Goal: Information Seeking & Learning: Learn about a topic

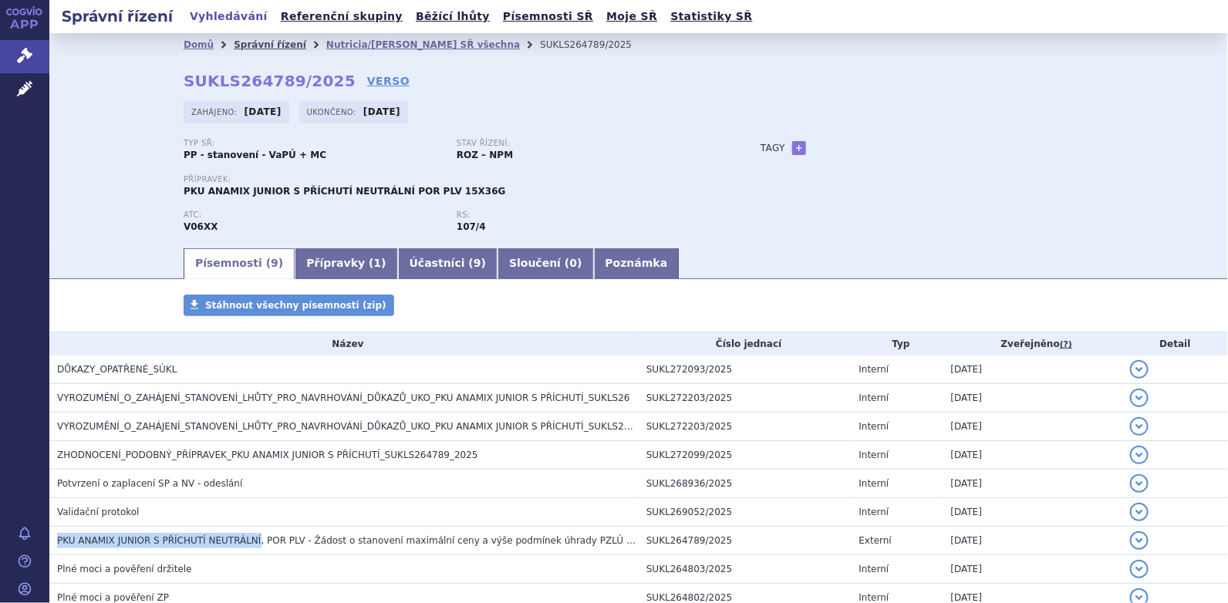
click at [246, 44] on link "Správní řízení" at bounding box center [270, 44] width 72 height 11
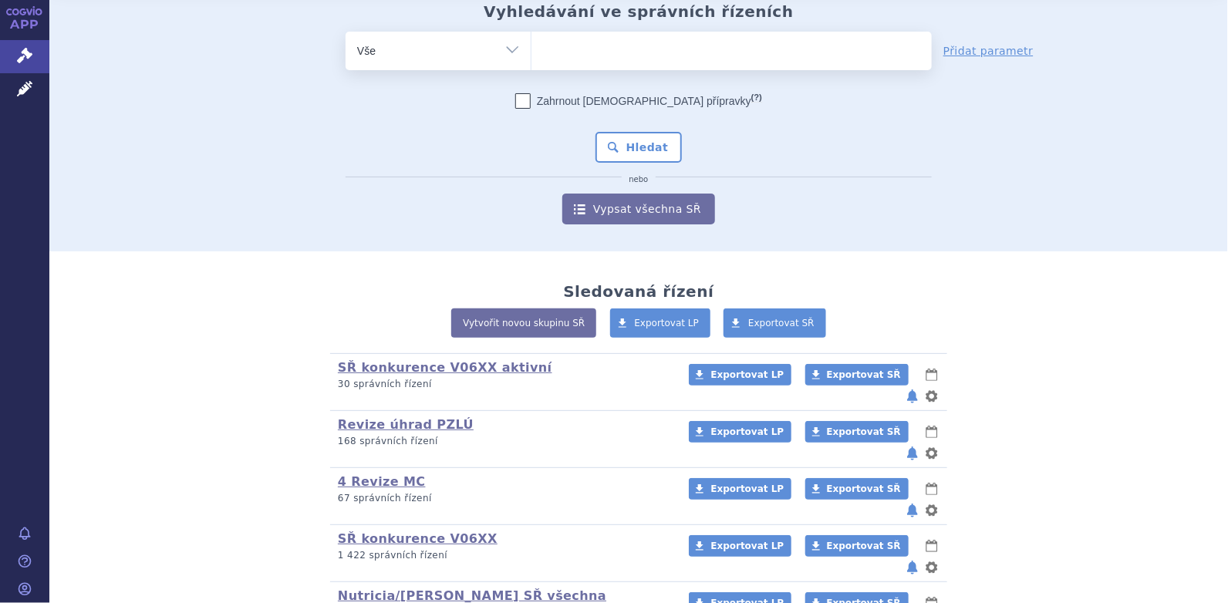
scroll to position [153, 0]
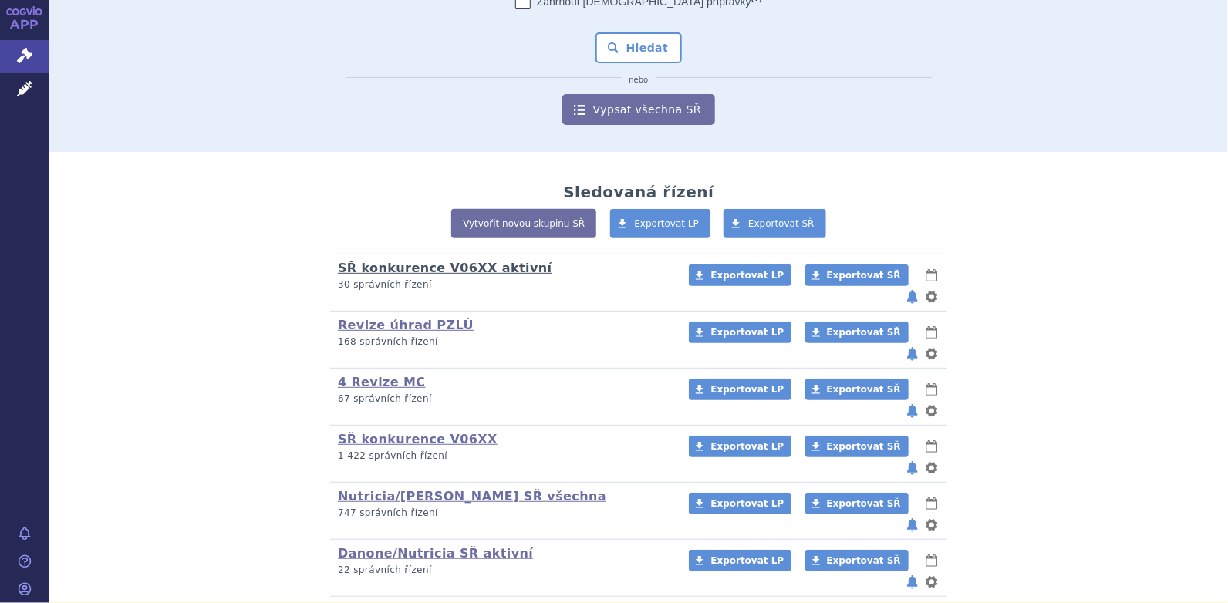
click at [470, 267] on link "SŘ konkurence V06XX aktivní" at bounding box center [445, 268] width 214 height 15
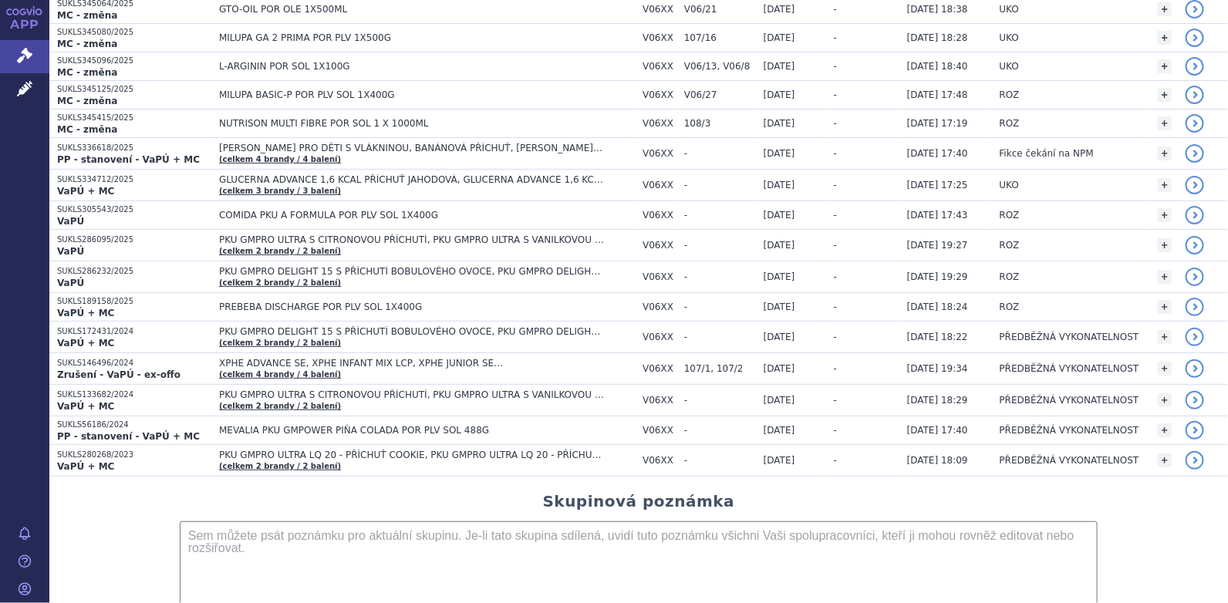
scroll to position [616, 0]
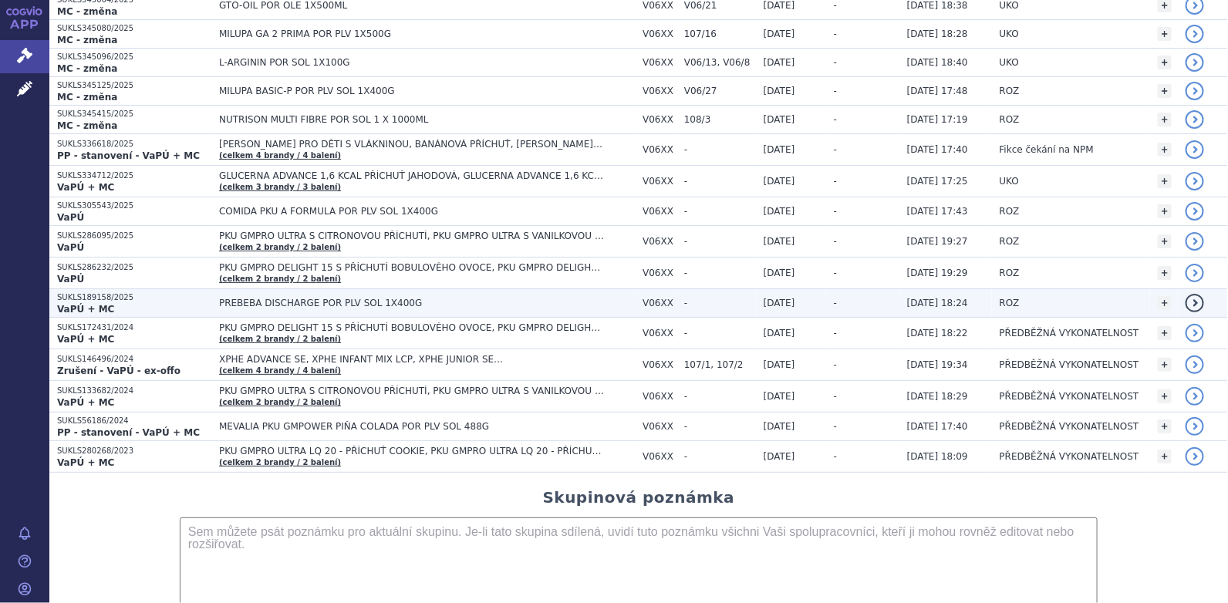
click at [299, 298] on span "PREBEBA DISCHARGE POR PLV SOL 1X400G" at bounding box center [412, 303] width 386 height 11
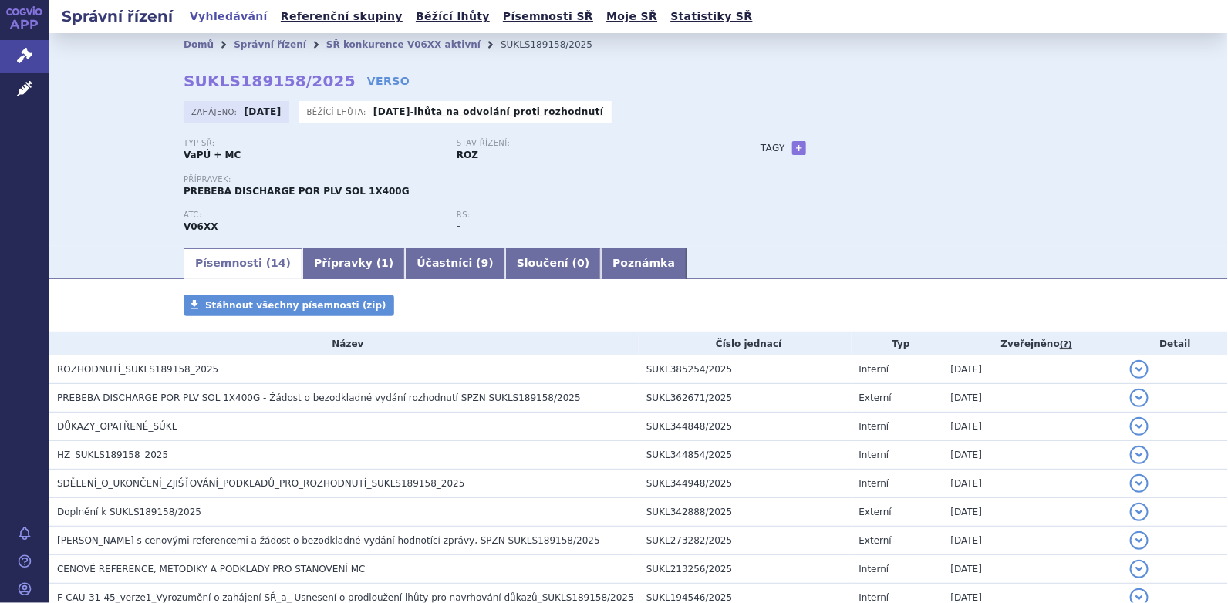
click at [744, 74] on div "Domů Správní řízení SŘ konkurence V06XX aktivní SUKLS189158/2025 SUKLS189158/20…" at bounding box center [639, 151] width 972 height 190
click at [329, 41] on link "SŘ konkurence V06XX aktivní" at bounding box center [403, 44] width 154 height 11
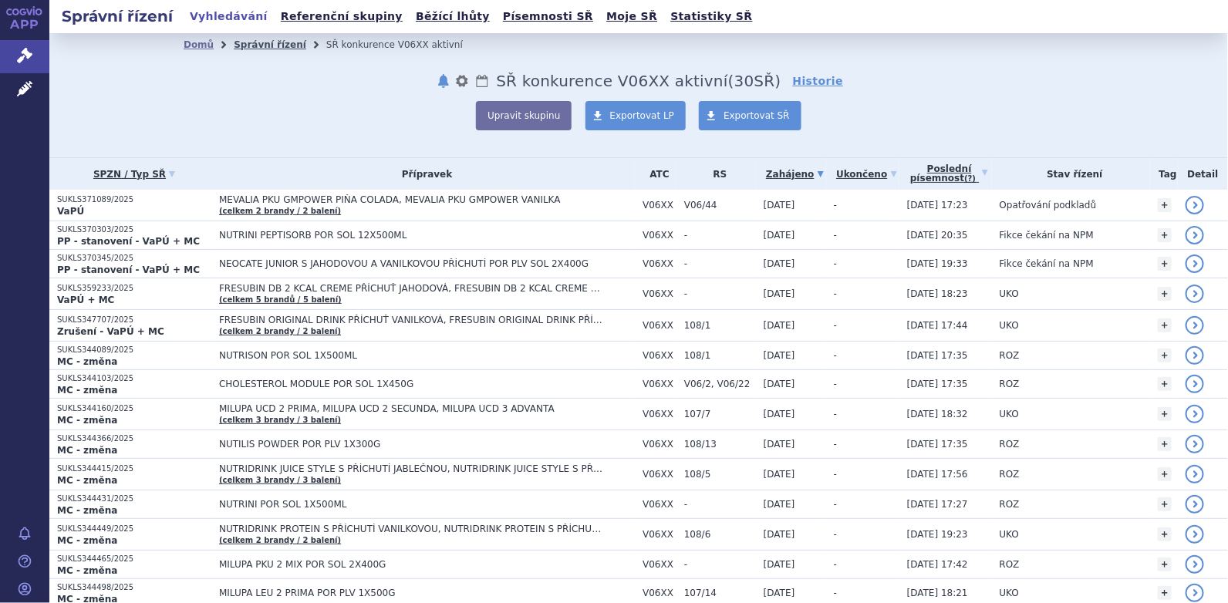
click at [273, 43] on link "Správní řízení" at bounding box center [270, 44] width 72 height 11
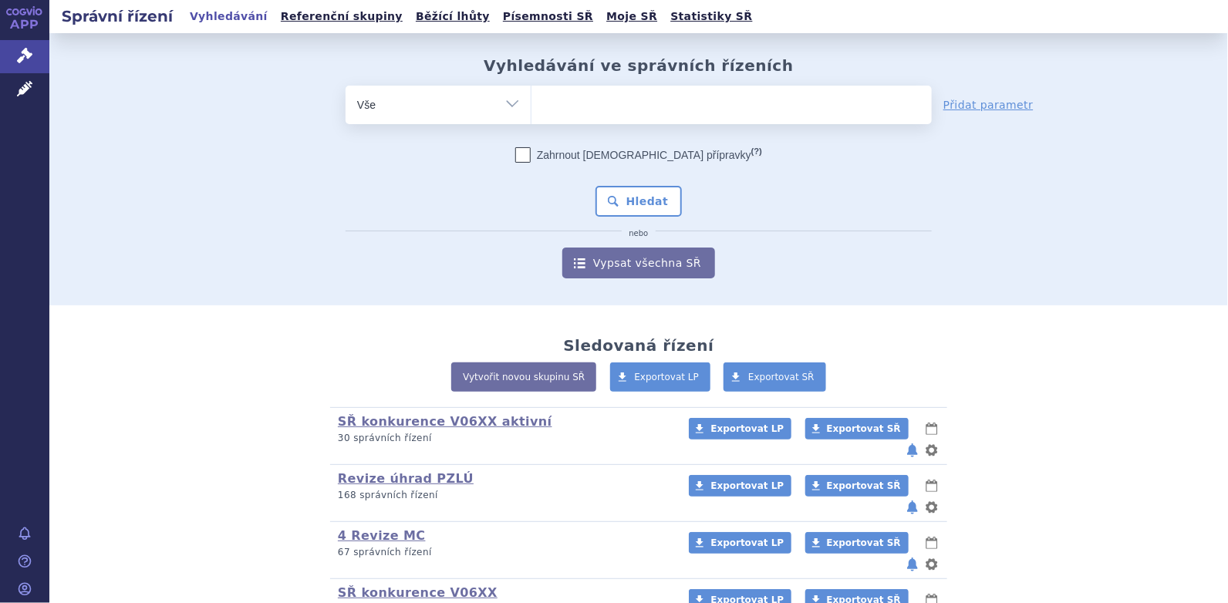
scroll to position [157, 0]
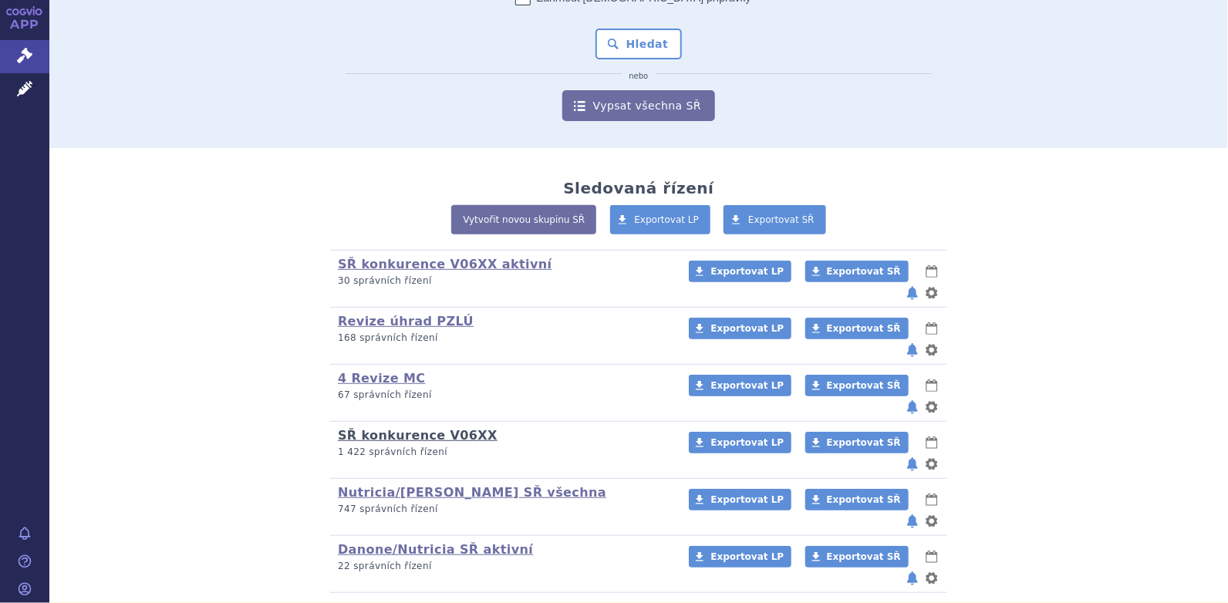
click at [402, 428] on link "SŘ konkurence V06XX" at bounding box center [418, 435] width 160 height 15
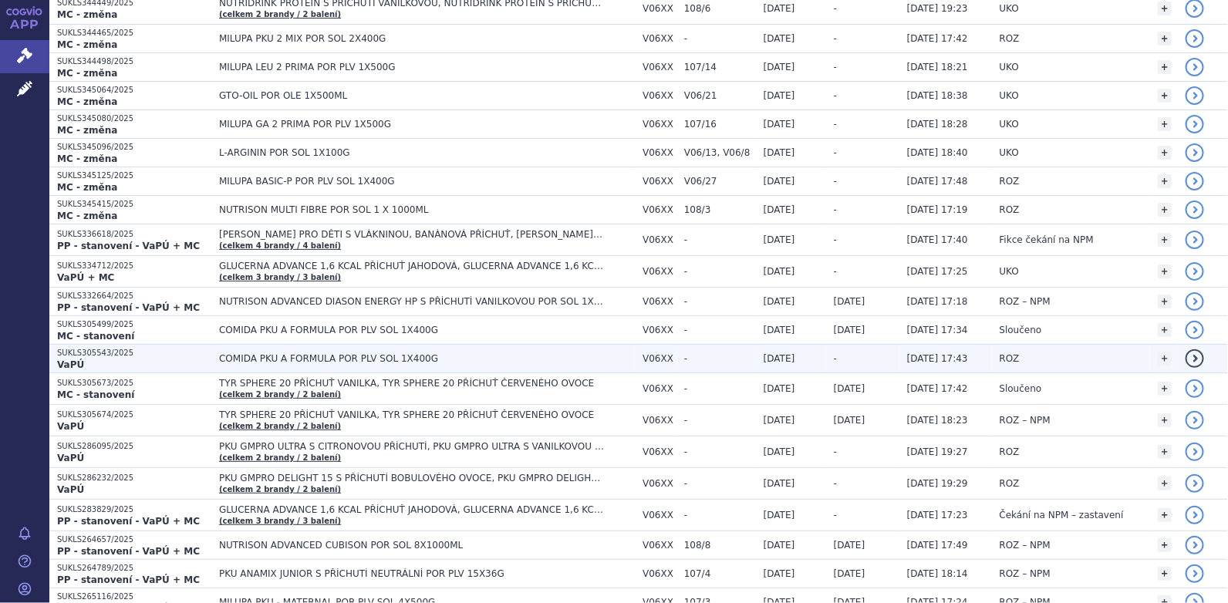
scroll to position [540, 0]
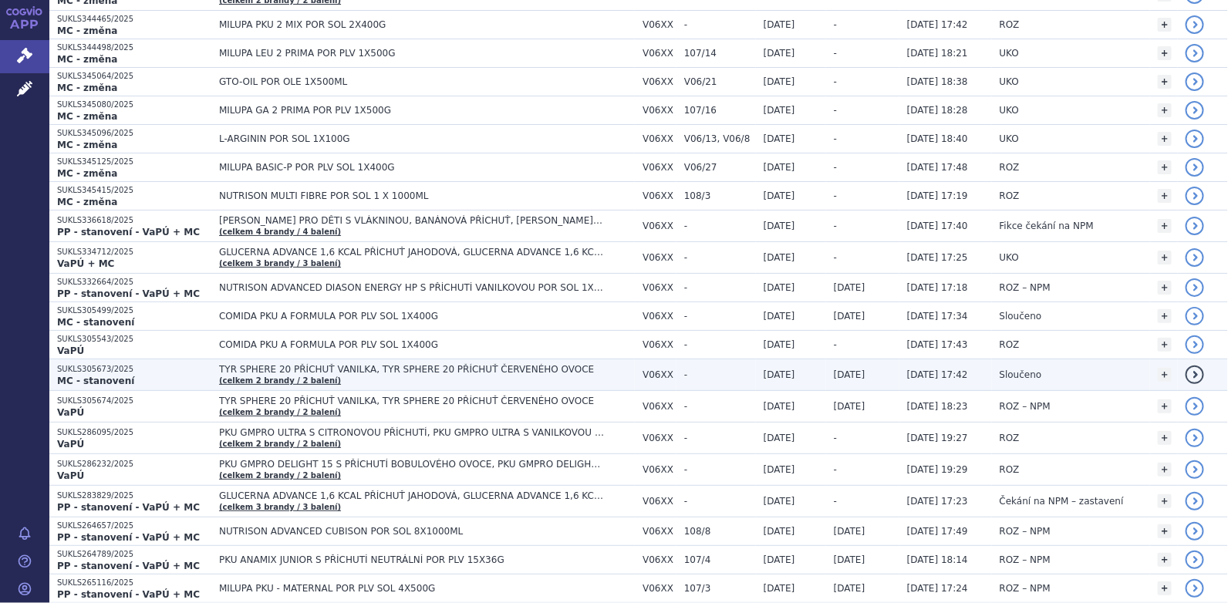
click at [374, 364] on span "TYR SPHERE 20 PŘÍCHUŤ VANILKA, TYR SPHERE 20 PŘÍCHUŤ ČERVENÉHO OVOCE" at bounding box center [412, 369] width 386 height 11
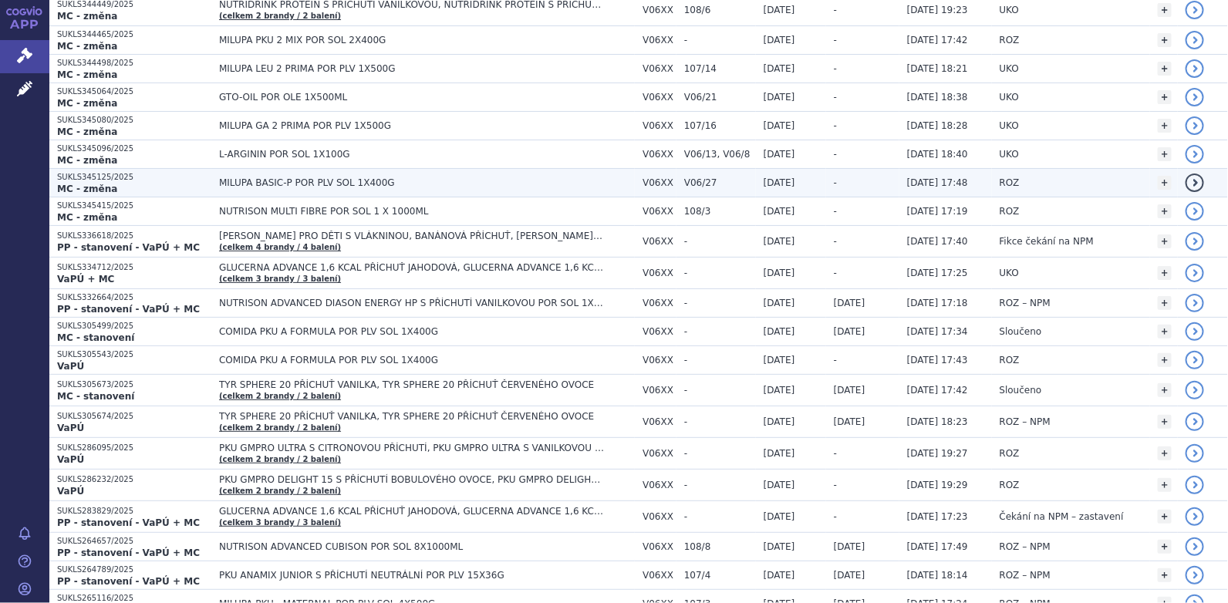
scroll to position [540, 0]
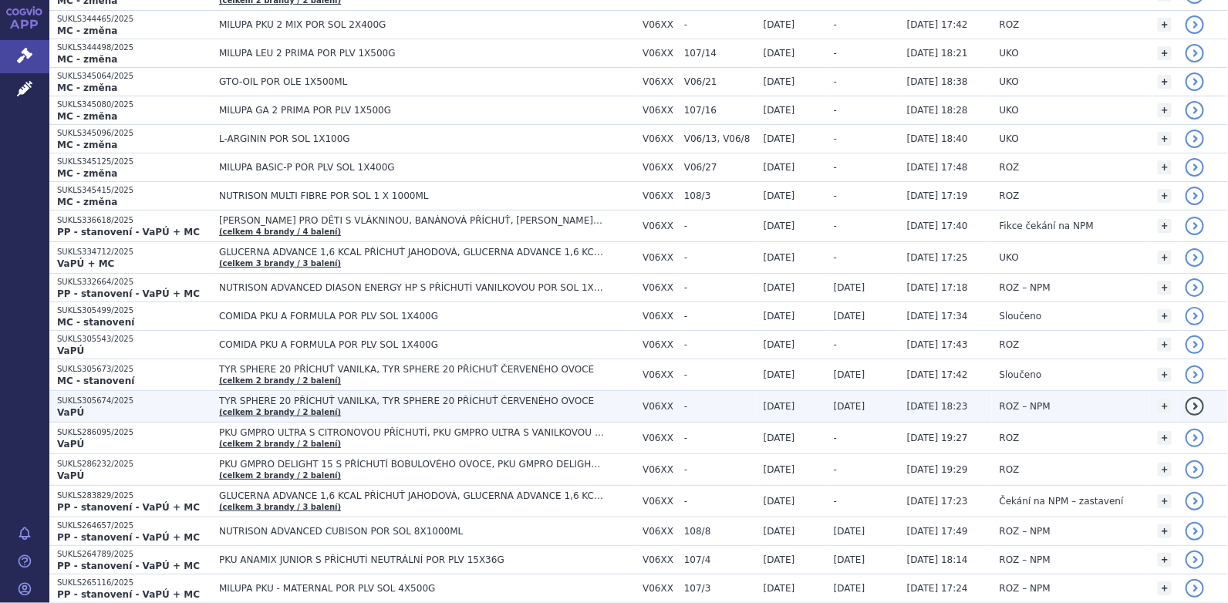
click at [234, 396] on span "TYR SPHERE 20 PŘÍCHUŤ VANILKA, TYR SPHERE 20 PŘÍCHUŤ ČERVENÉHO OVOCE" at bounding box center [412, 401] width 386 height 11
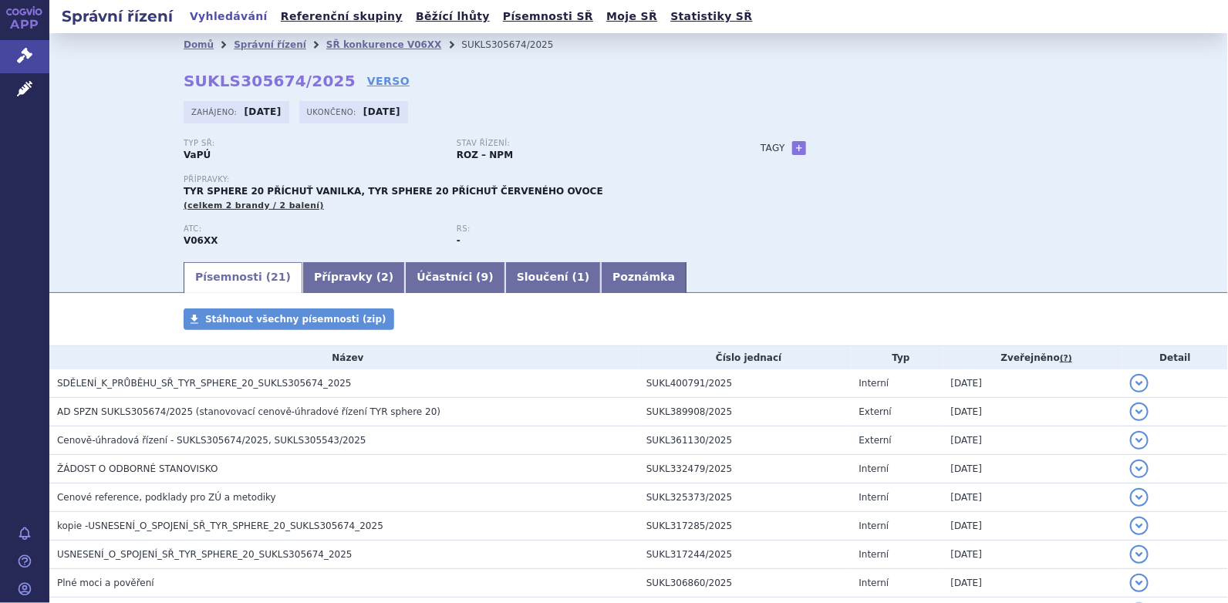
drag, startPoint x: 369, startPoint y: 40, endPoint x: 407, endPoint y: 46, distance: 38.3
click at [369, 40] on link "SŘ konkurence V06XX" at bounding box center [384, 44] width 116 height 11
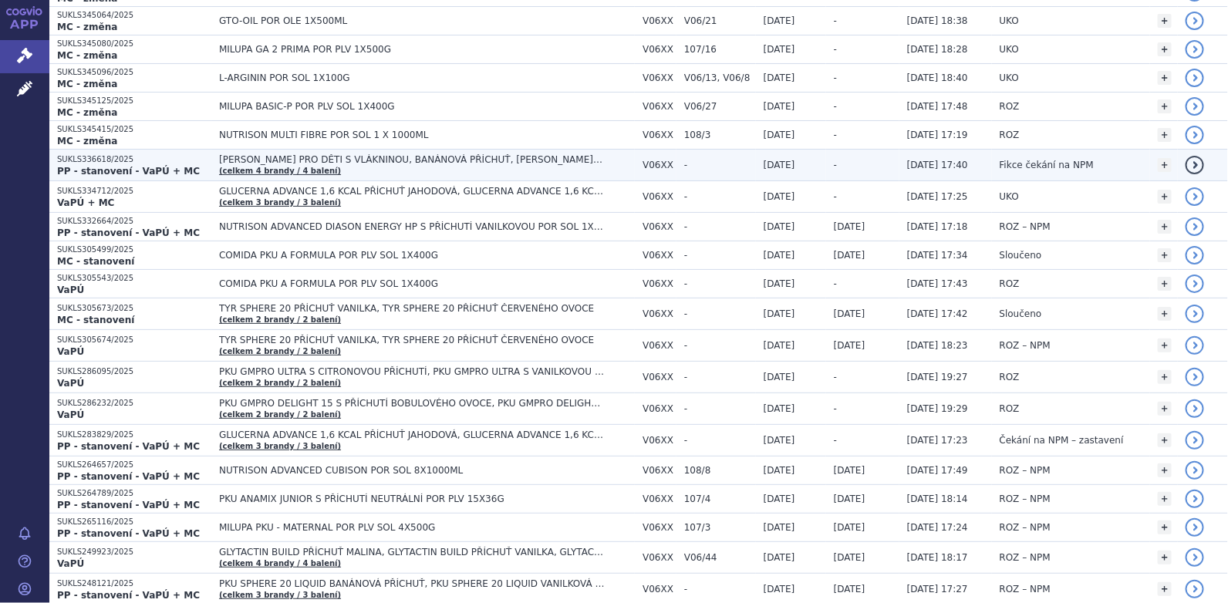
scroll to position [616, 0]
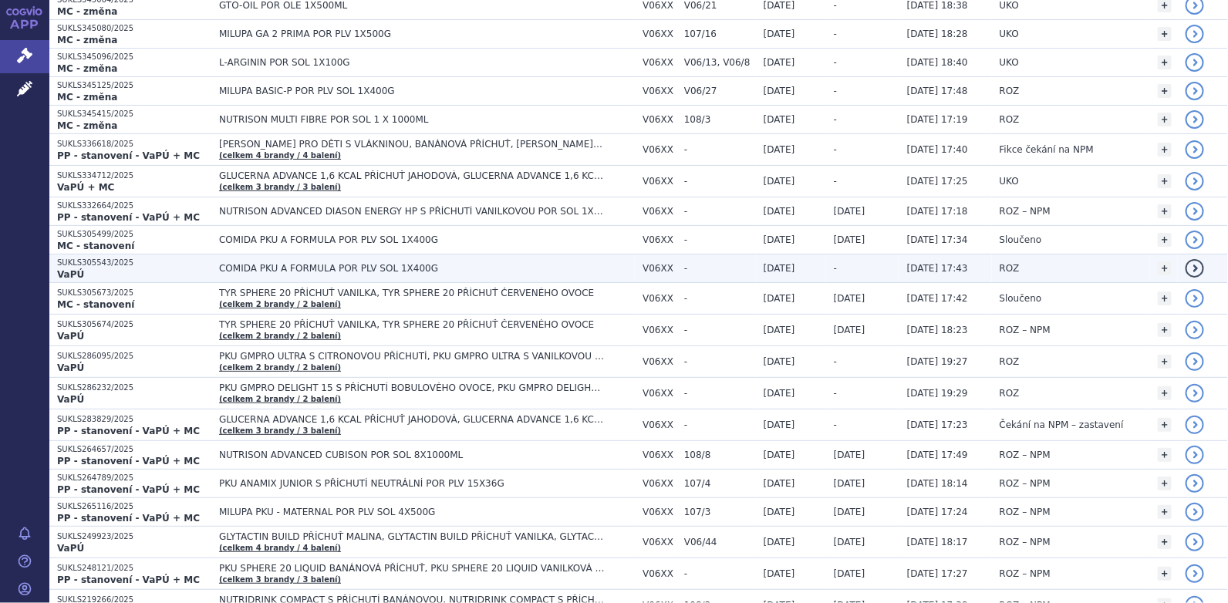
click at [318, 263] on span "COMIDA PKU A FORMULA POR PLV SOL 1X400G" at bounding box center [412, 268] width 386 height 11
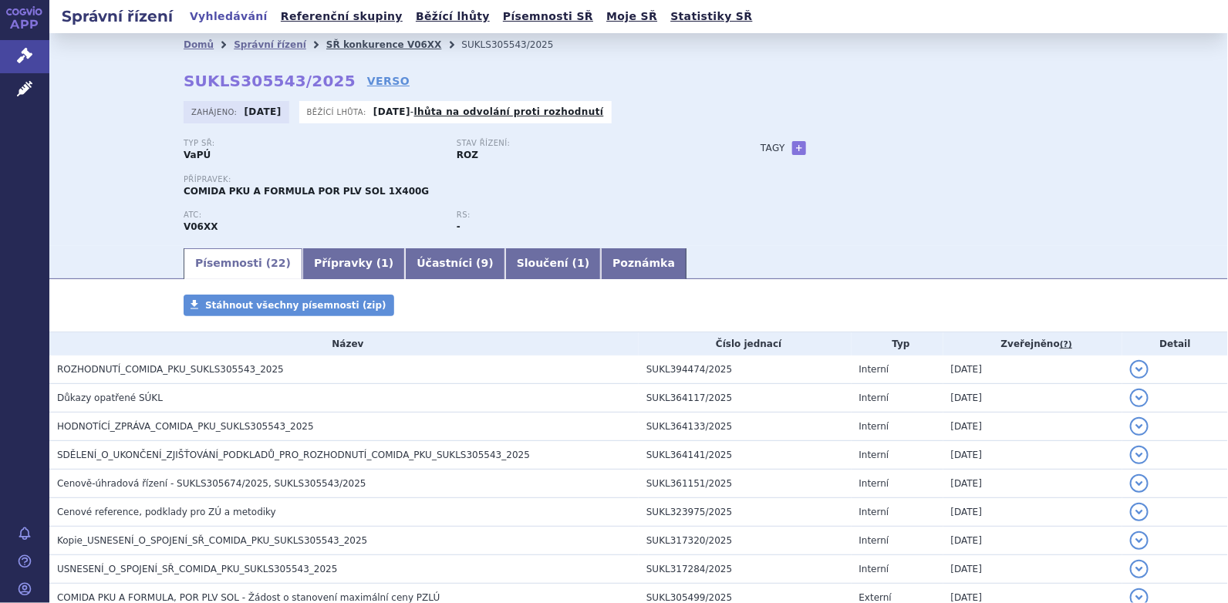
click at [332, 45] on link "SŘ konkurence V06XX" at bounding box center [384, 44] width 116 height 11
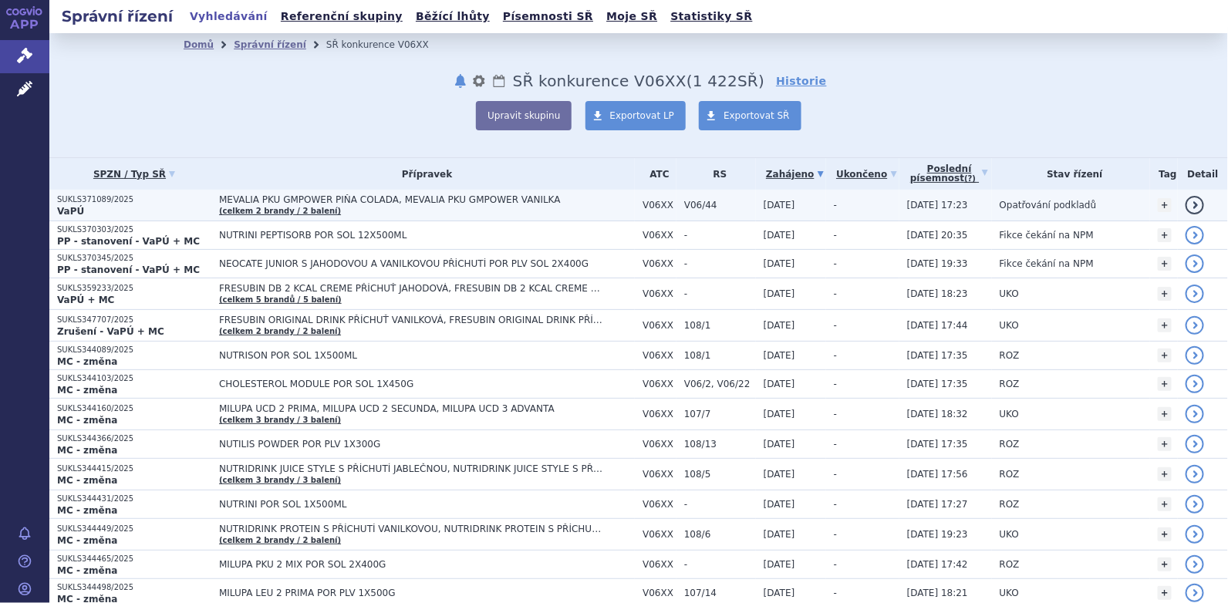
drag, startPoint x: 0, startPoint y: 0, endPoint x: 237, endPoint y: 197, distance: 308.3
click at [237, 197] on span "MEVALIA PKU GMPOWER PIŇA COLADA, MEVALIA PKU GMPOWER VANILKA" at bounding box center [412, 199] width 386 height 11
